Goal: Task Accomplishment & Management: Manage account settings

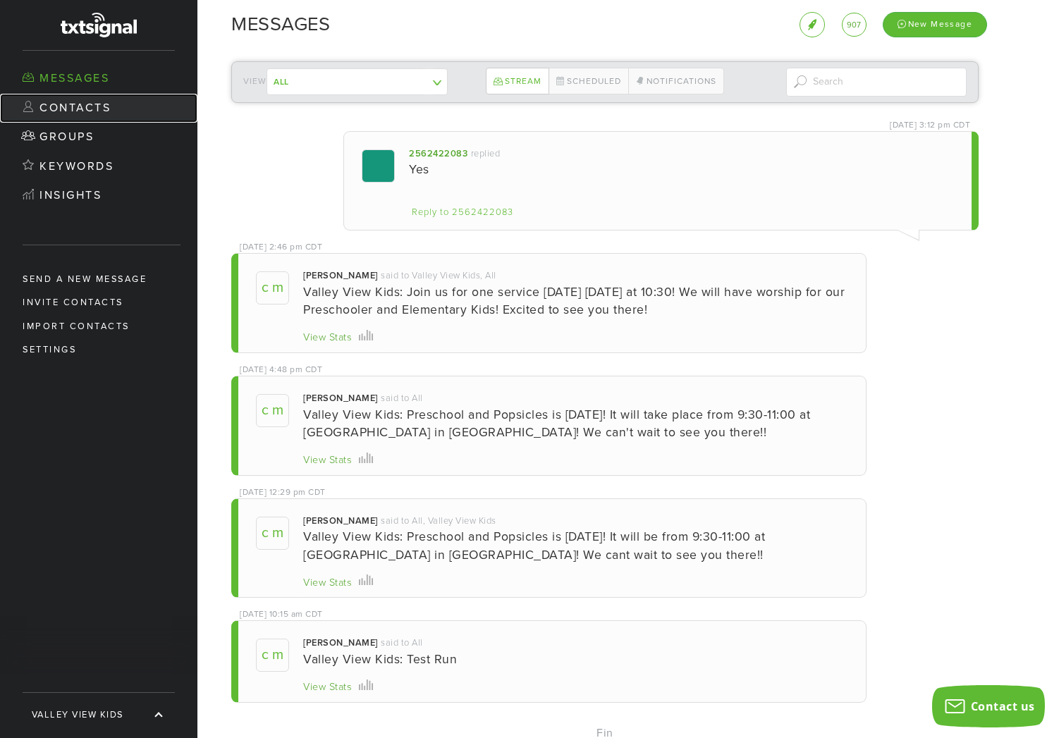
click at [112, 109] on link "Contacts" at bounding box center [98, 109] width 197 height 30
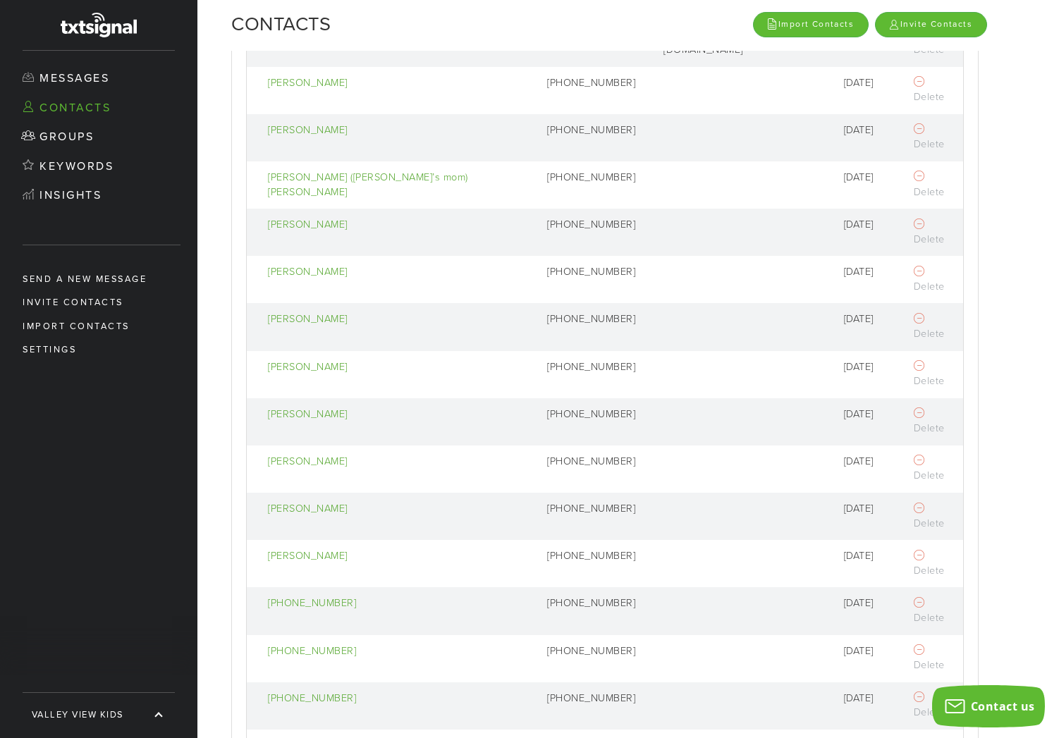
scroll to position [372, 0]
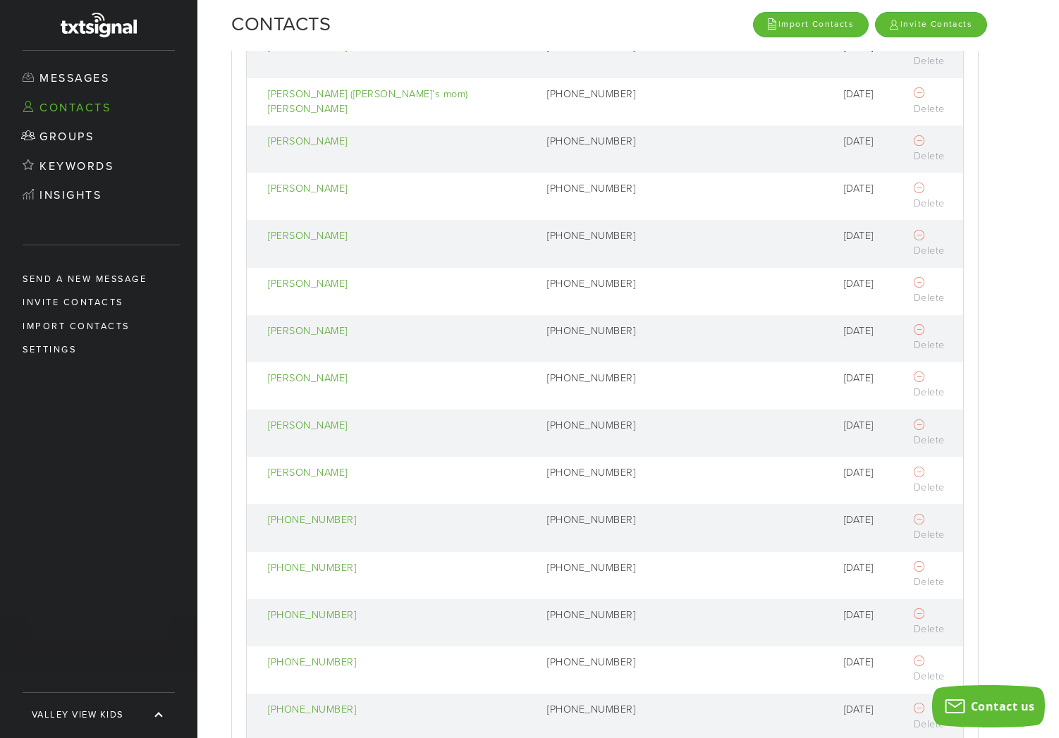
select select "100"
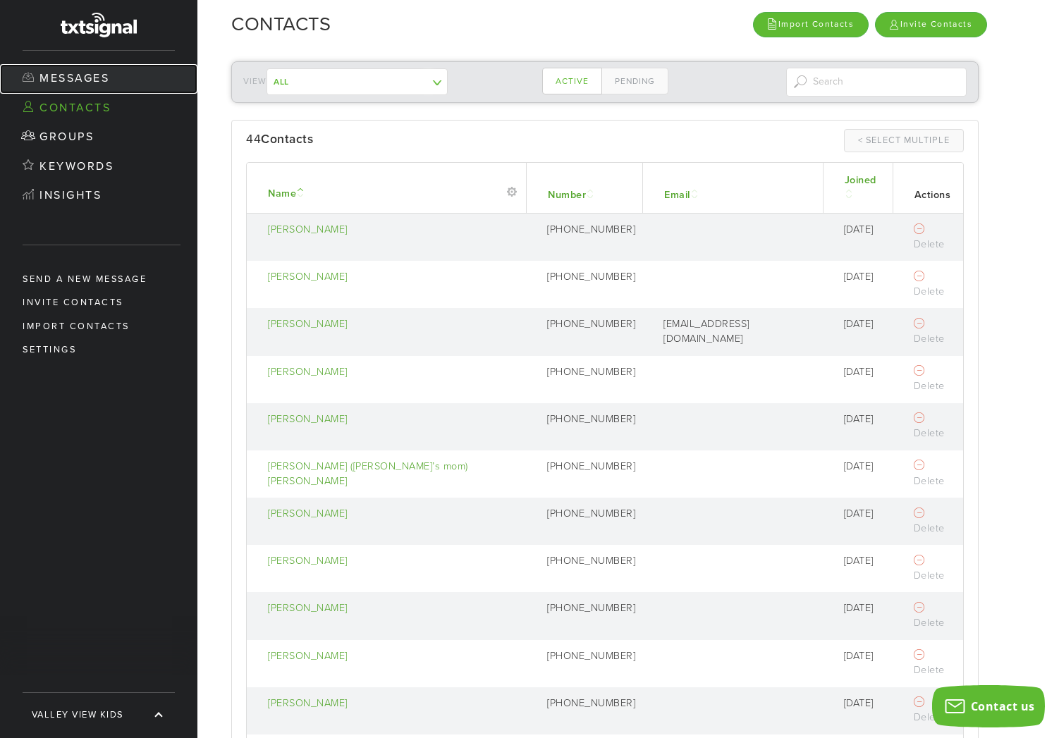
click at [82, 76] on link "Messages" at bounding box center [98, 79] width 197 height 30
